Goal: Information Seeking & Learning: Understand process/instructions

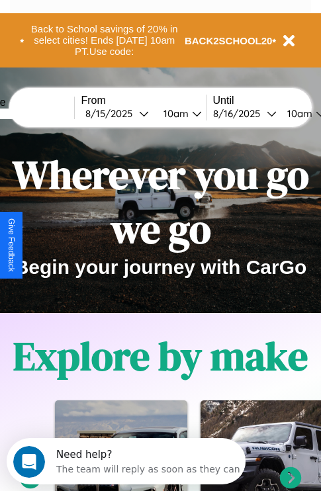
scroll to position [204, 0]
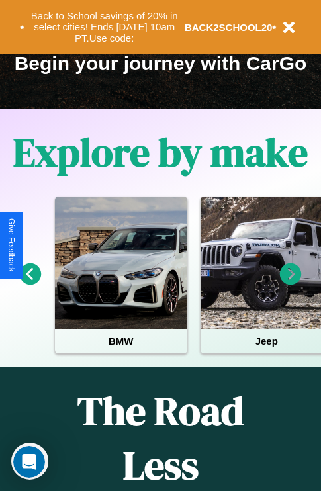
click at [291, 283] on icon at bounding box center [291, 275] width 22 height 22
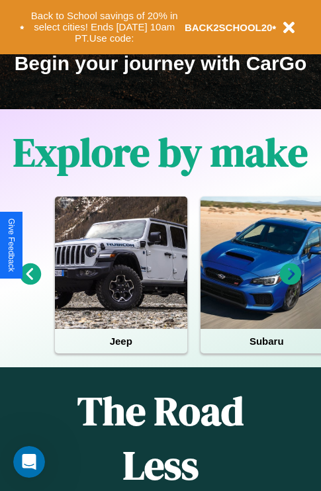
click at [30, 283] on icon at bounding box center [31, 275] width 22 height 22
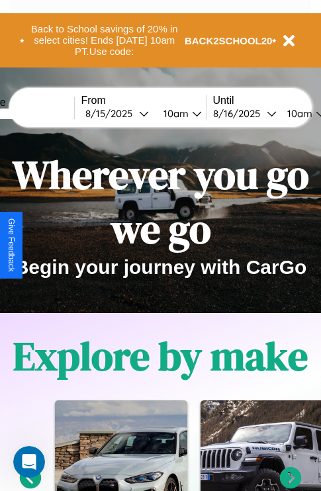
scroll to position [1605, 0]
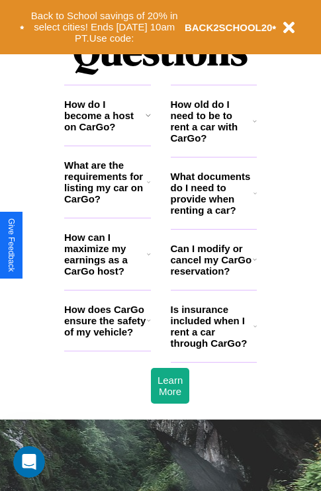
click at [213, 142] on h3 "How old do I need to be to rent a car with CarGo?" at bounding box center [212, 121] width 83 height 45
click at [107, 338] on h3 "How does CarGo ensure the safety of my vehicle?" at bounding box center [105, 321] width 83 height 34
click at [213, 277] on h3 "Can I modify or cancel my CarGo reservation?" at bounding box center [212, 260] width 82 height 34
click at [213, 215] on h3 "What documents do I need to provide when renting a car?" at bounding box center [212, 193] width 83 height 45
